Goal: Task Accomplishment & Management: Manage account settings

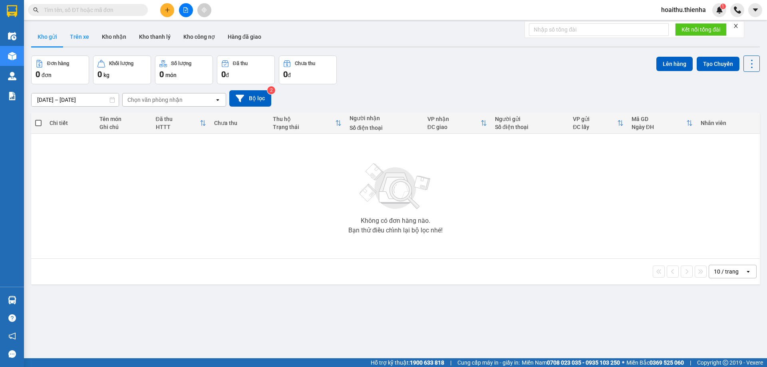
click at [79, 39] on button "Trên xe" at bounding box center [79, 36] width 32 height 19
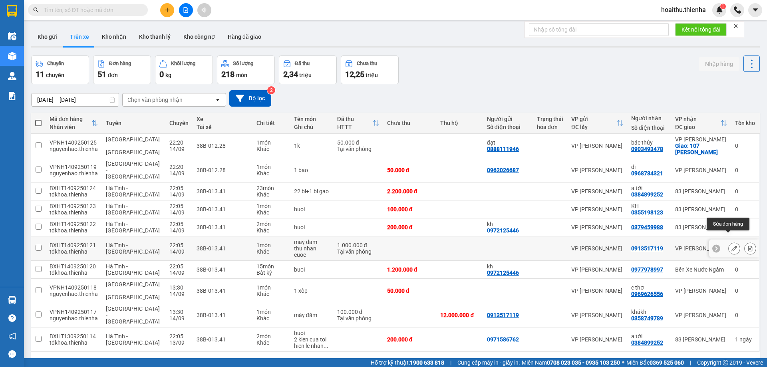
click at [731, 246] on icon at bounding box center [734, 249] width 6 height 6
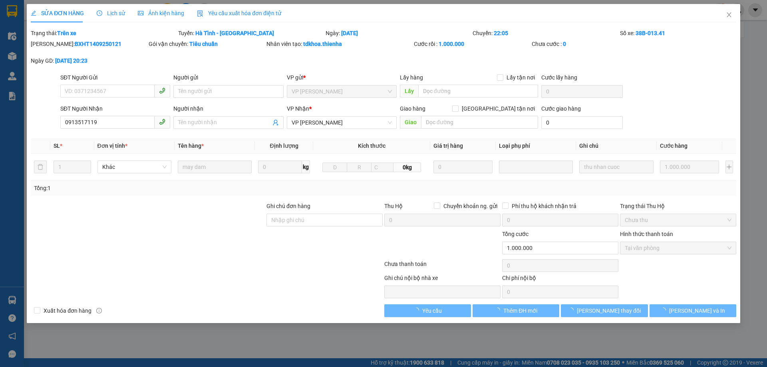
type input "0913517119"
type input "1.000.000"
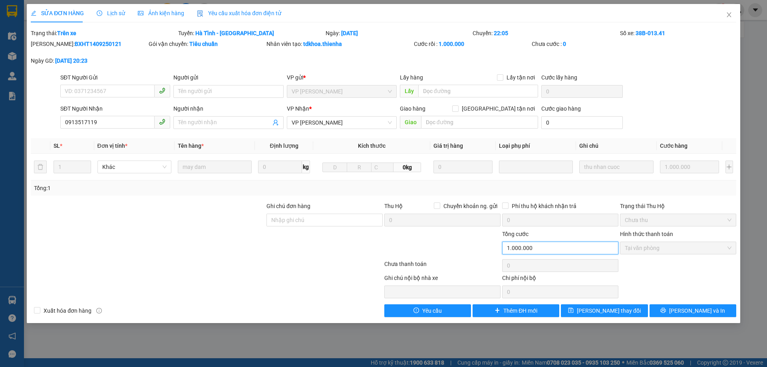
click at [508, 243] on input "1.000.000" at bounding box center [560, 248] width 116 height 13
click at [536, 248] on input "1.000.000" at bounding box center [560, 248] width 116 height 13
click at [520, 249] on input "1.000.000" at bounding box center [560, 248] width 116 height 13
click at [531, 249] on input "1.000.000" at bounding box center [560, 248] width 116 height 13
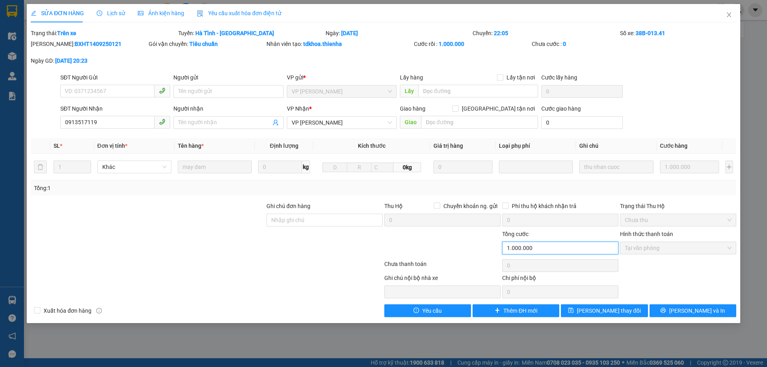
click at [533, 247] on input "1.000.000" at bounding box center [560, 248] width 116 height 13
click at [535, 243] on input "1.000.000" at bounding box center [560, 248] width 116 height 13
click at [536, 246] on input "1.000.000" at bounding box center [560, 248] width 116 height 13
click at [538, 247] on input "1.000.000" at bounding box center [560, 248] width 116 height 13
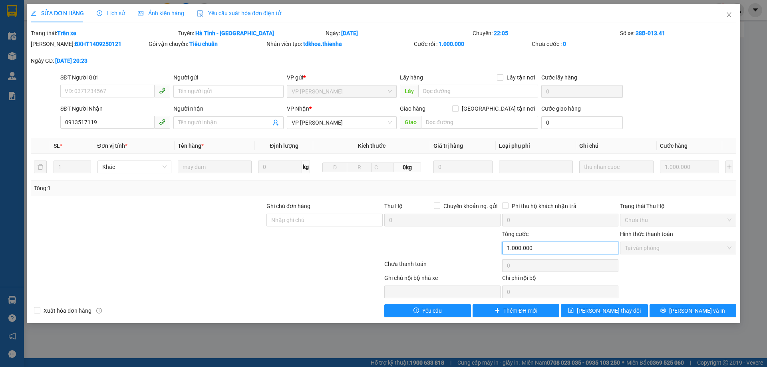
click at [538, 247] on input "1.000.000" at bounding box center [560, 248] width 116 height 13
click at [526, 165] on div at bounding box center [536, 167] width 70 height 10
click at [544, 163] on div at bounding box center [536, 167] width 70 height 10
click at [255, 141] on th "Định lượng" at bounding box center [284, 146] width 58 height 16
click at [250, 138] on th "Tên hàng *" at bounding box center [214, 146] width 80 height 16
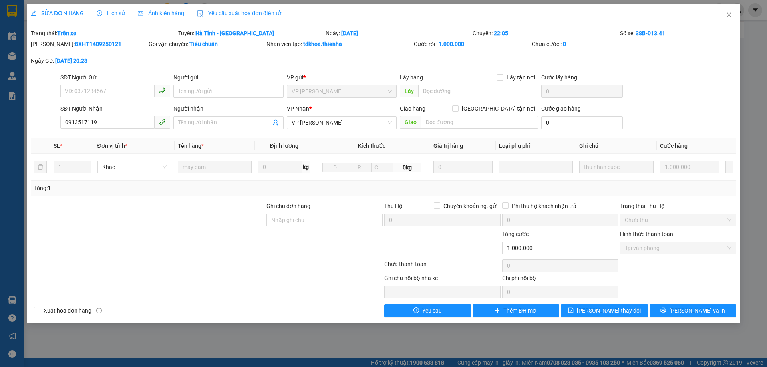
click at [250, 137] on div "Total Paid Fee 1.000.000 Total UnPaid Fee 0 Cash Collection Total Fee Trạng thá…" at bounding box center [383, 173] width 705 height 288
click at [62, 12] on span "SỬA ĐƠN HÀNG" at bounding box center [57, 13] width 53 height 6
click at [728, 16] on icon "close" at bounding box center [728, 14] width 4 height 5
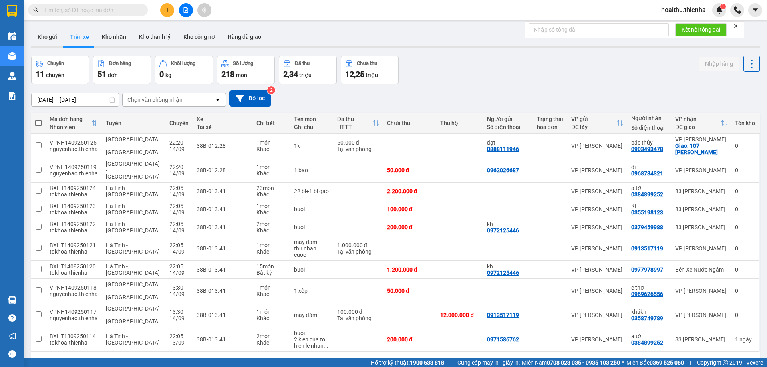
click at [735, 26] on icon "close" at bounding box center [736, 26] width 6 height 6
click at [39, 245] on input "checkbox" at bounding box center [39, 248] width 6 height 6
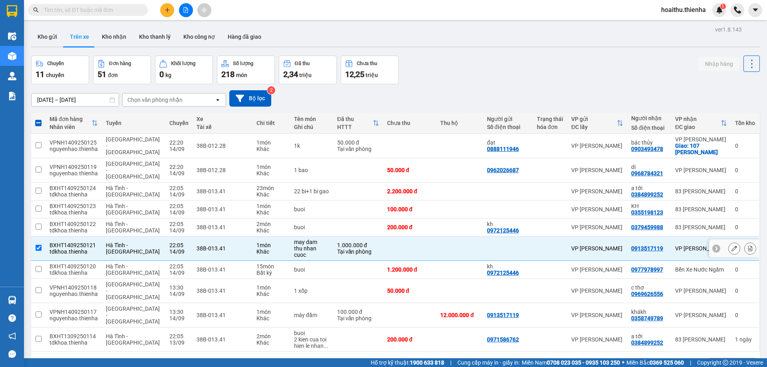
click at [713, 246] on icon at bounding box center [716, 249] width 6 height 6
click at [43, 240] on td at bounding box center [38, 248] width 14 height 24
checkbox input "false"
